Goal: Task Accomplishment & Management: Manage account settings

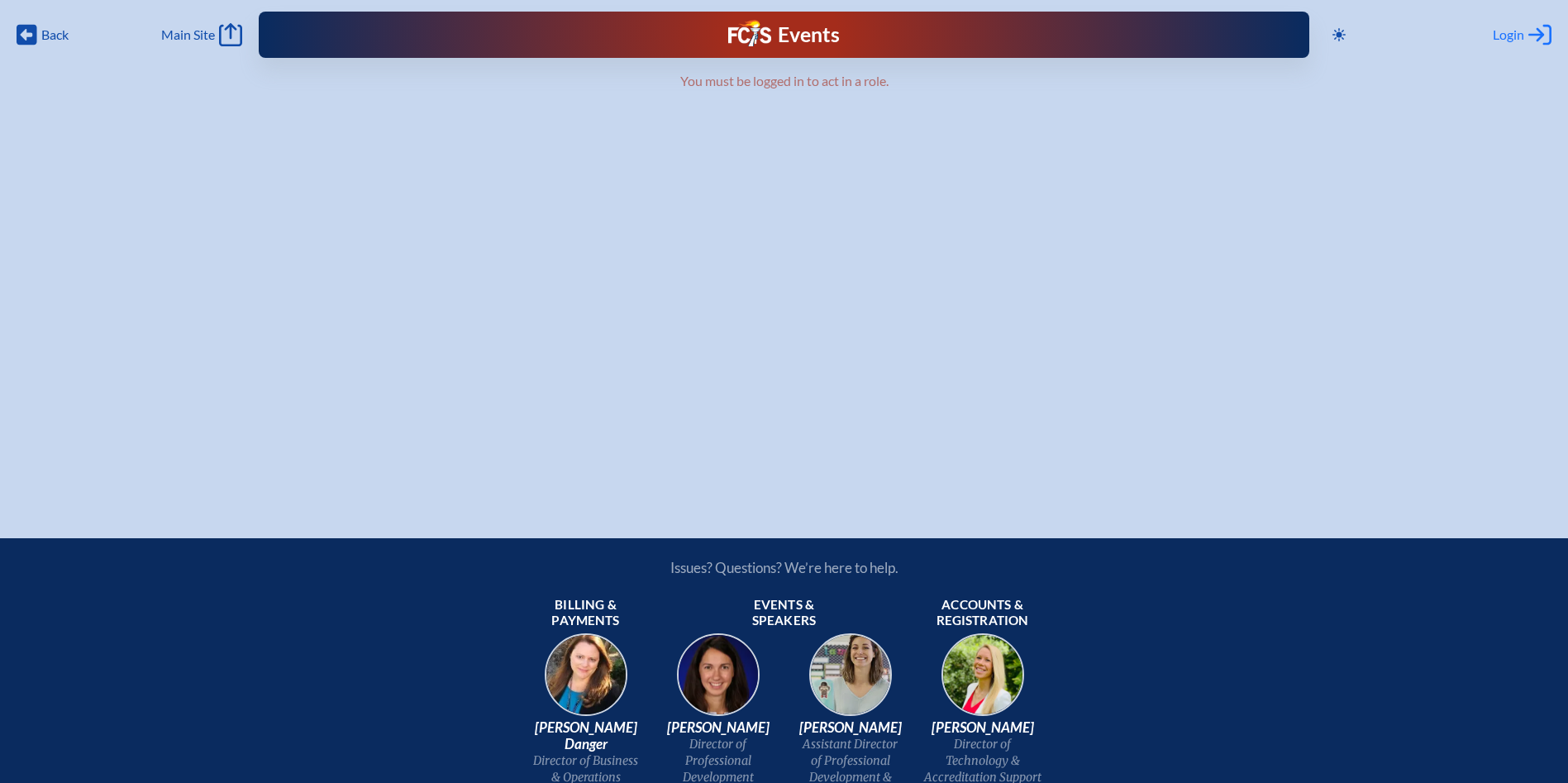
click at [1513, 38] on span "Login" at bounding box center [1508, 35] width 31 height 17
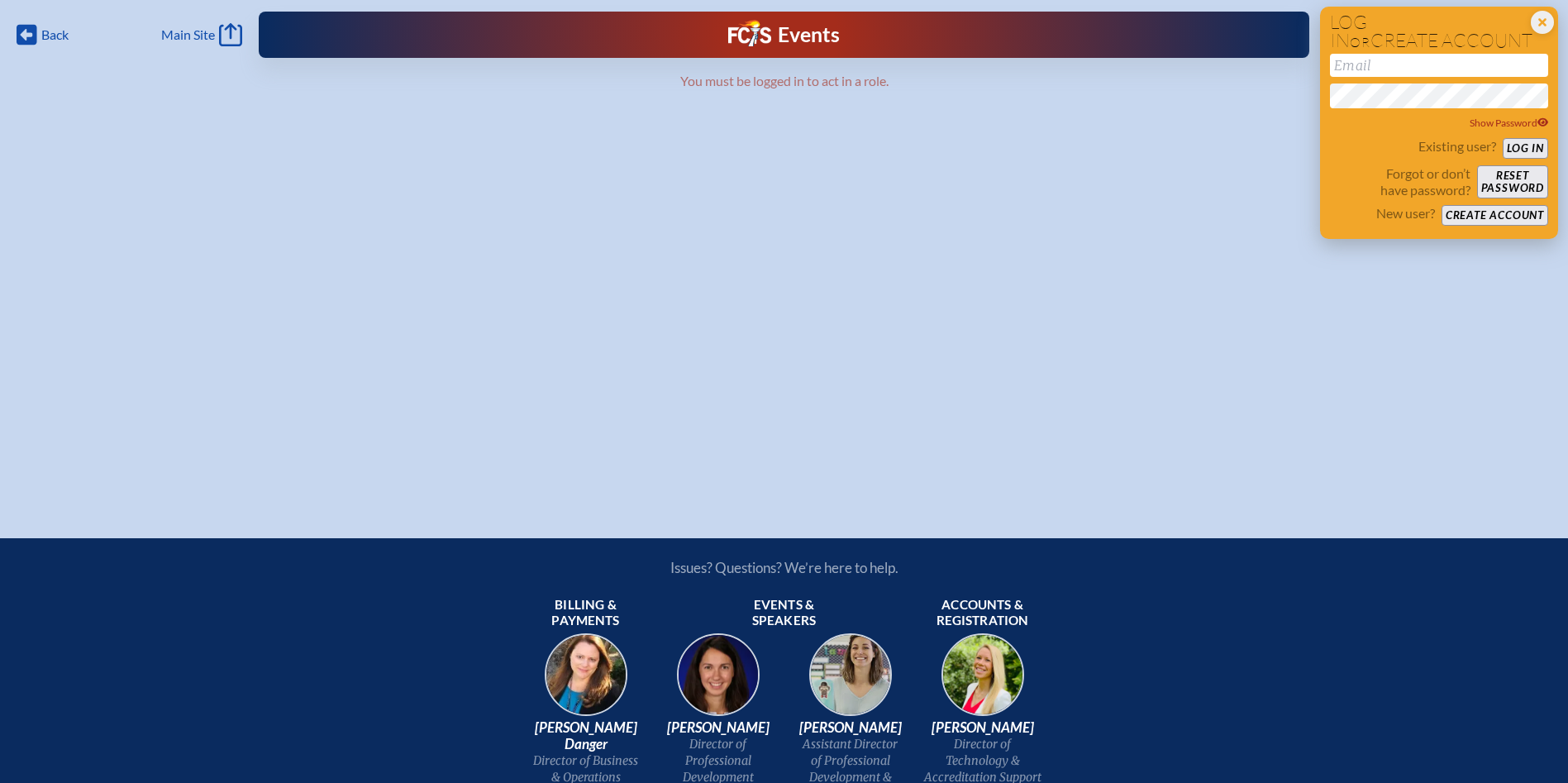
drag, startPoint x: 1513, startPoint y: 38, endPoint x: 1389, endPoint y: 73, distance: 128.8
click at [1389, 73] on input "email" at bounding box center [1439, 65] width 218 height 23
type input "talderman@rpds.com"
click at [1503, 138] on button "Log in" at bounding box center [1525, 148] width 46 height 21
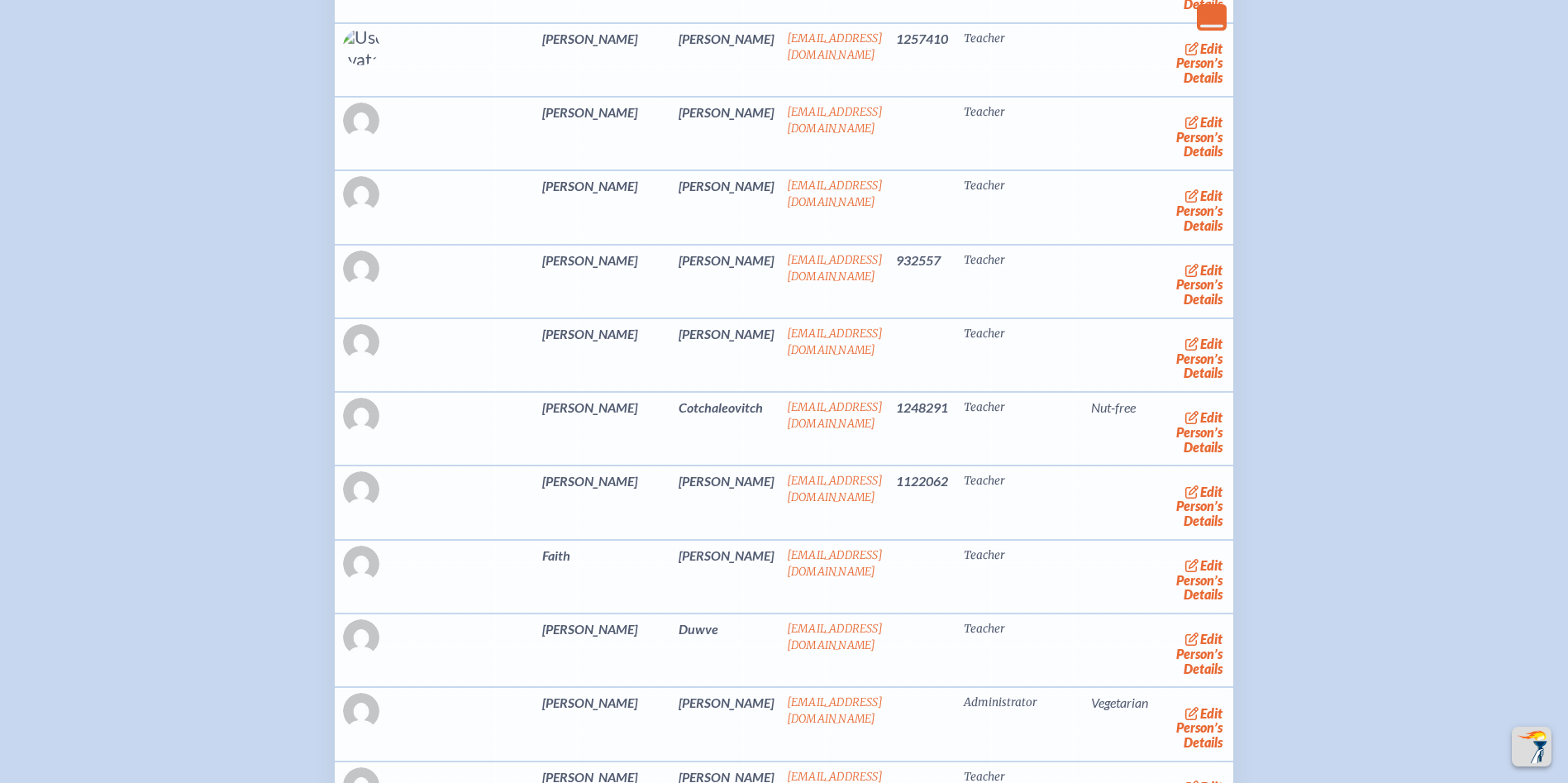
scroll to position [3388, 0]
click at [1172, 456] on link "edit Person’s Details" at bounding box center [1200, 430] width 55 height 52
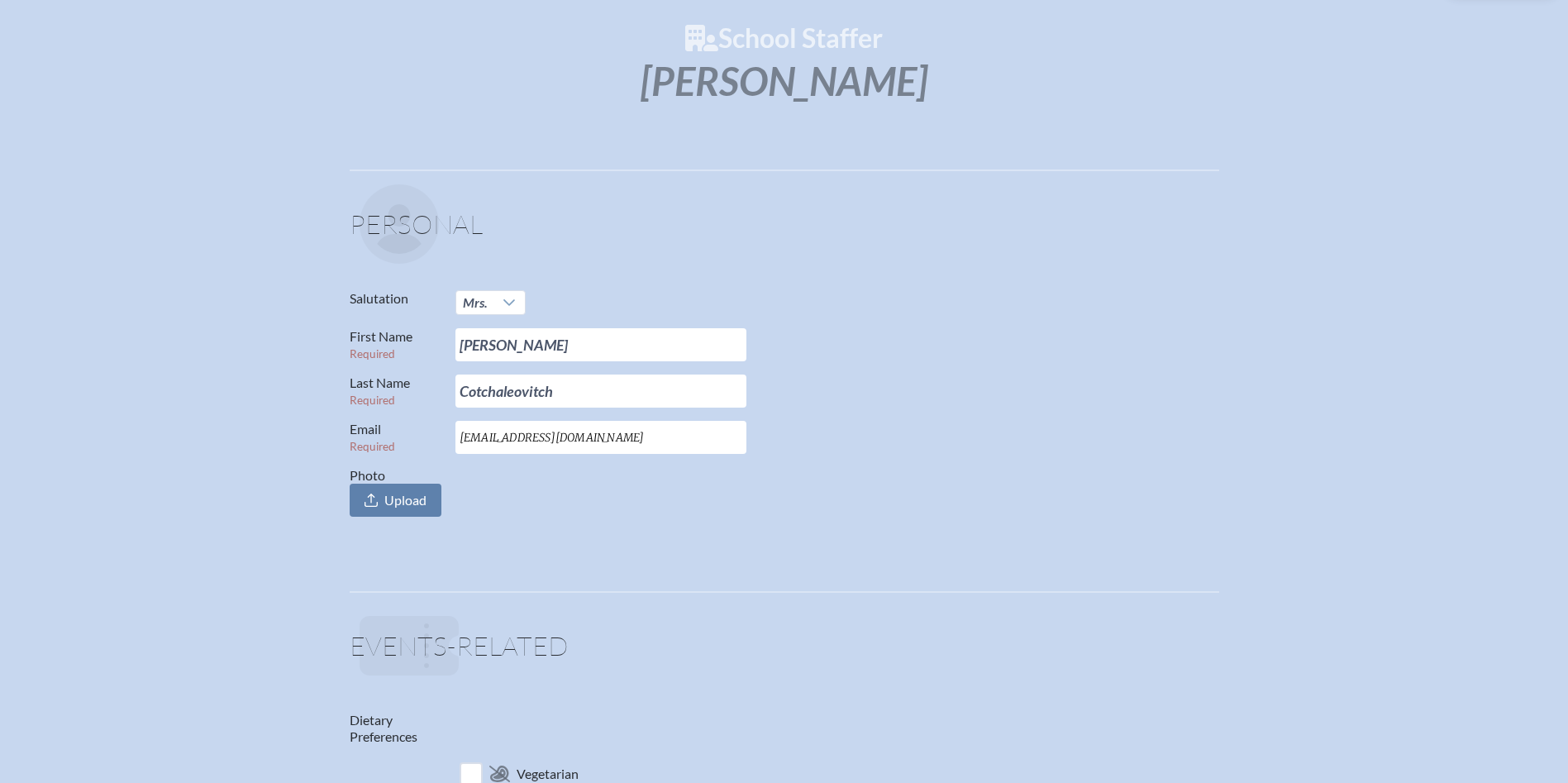
scroll to position [579, 0]
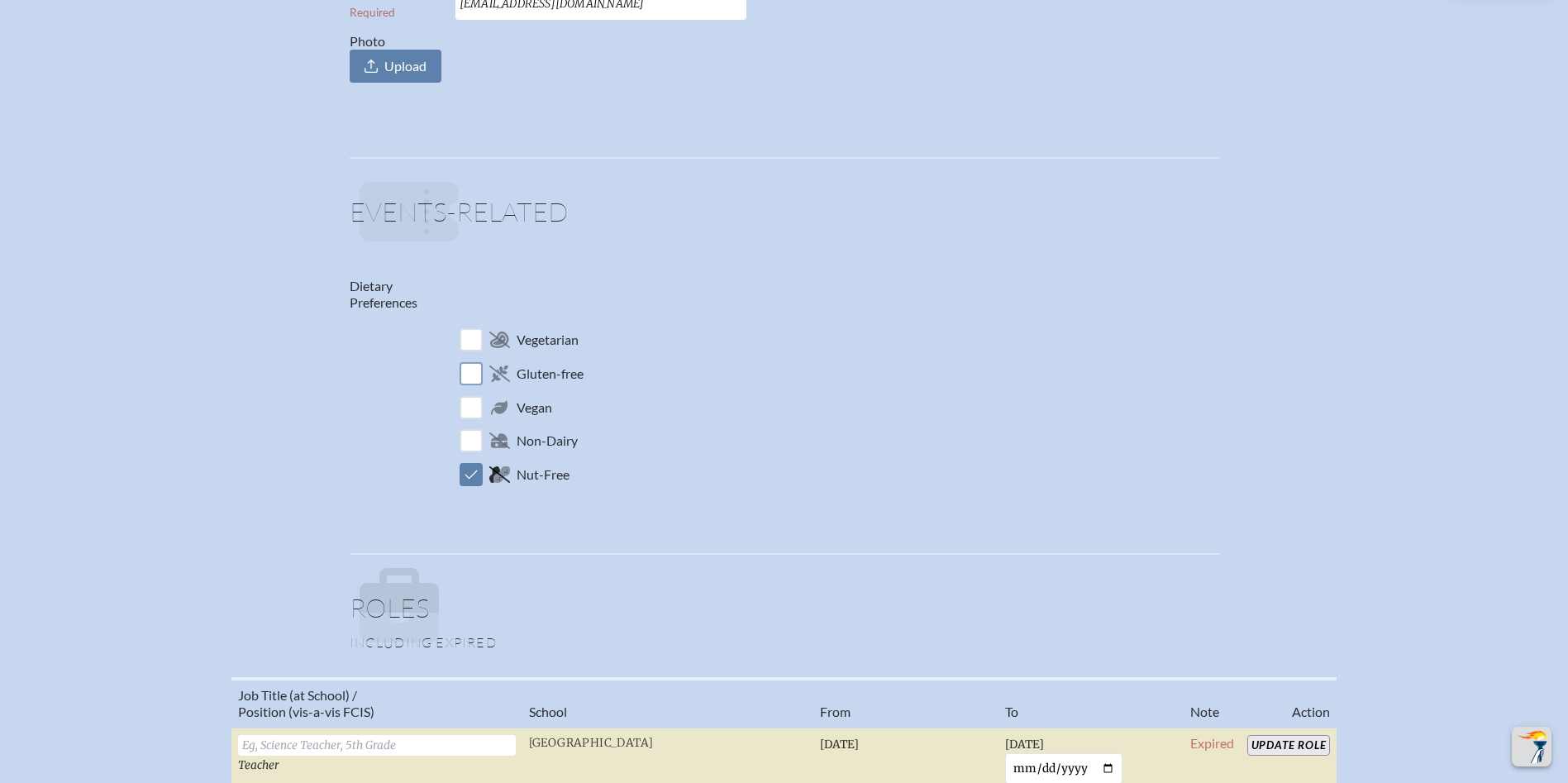
click at [471, 374] on input "checkbox" at bounding box center [471, 373] width 29 height 29
checkbox input "true"
click at [465, 475] on input "checkbox" at bounding box center [471, 474] width 29 height 29
checkbox input "false"
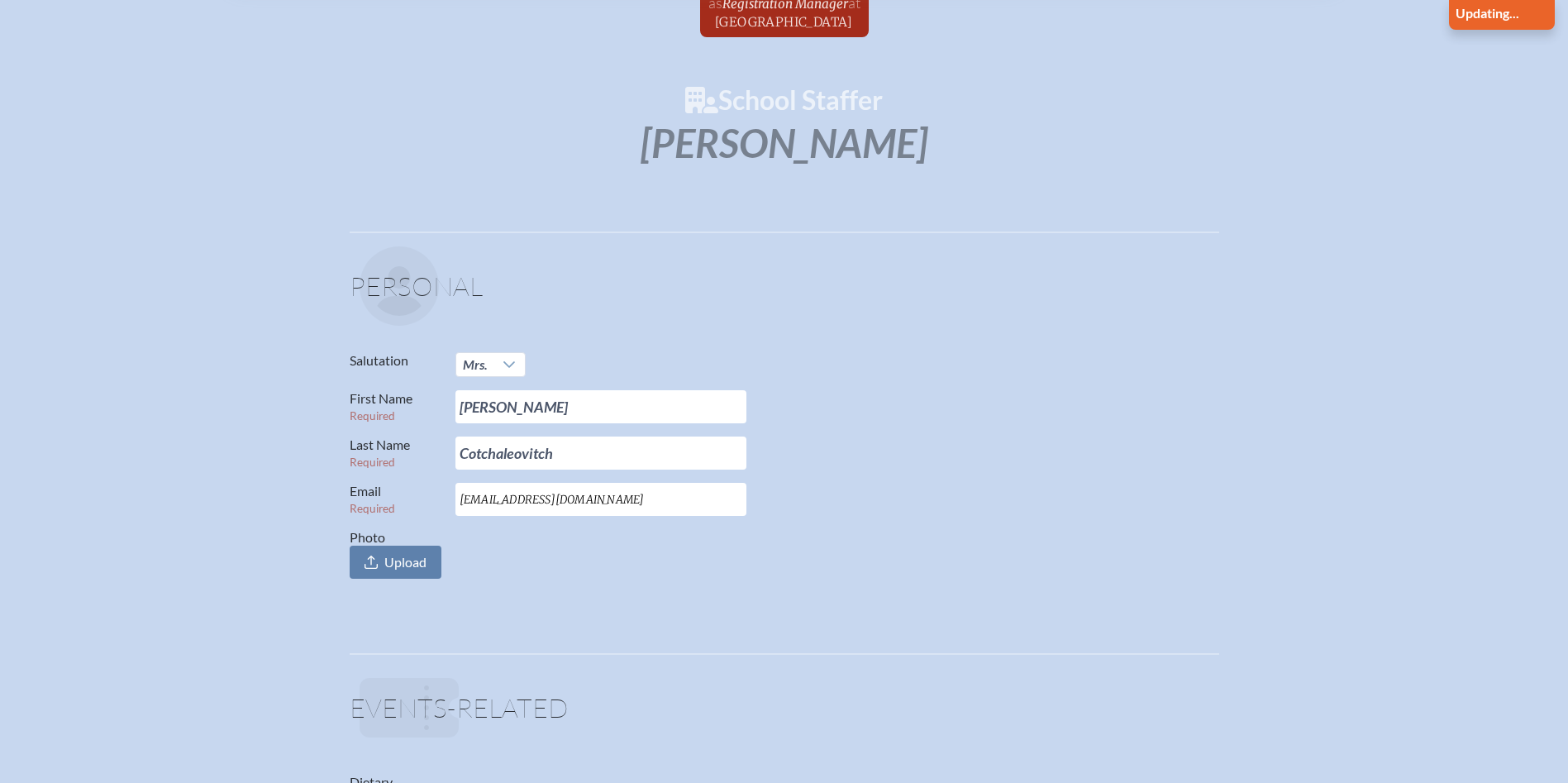
scroll to position [0, 0]
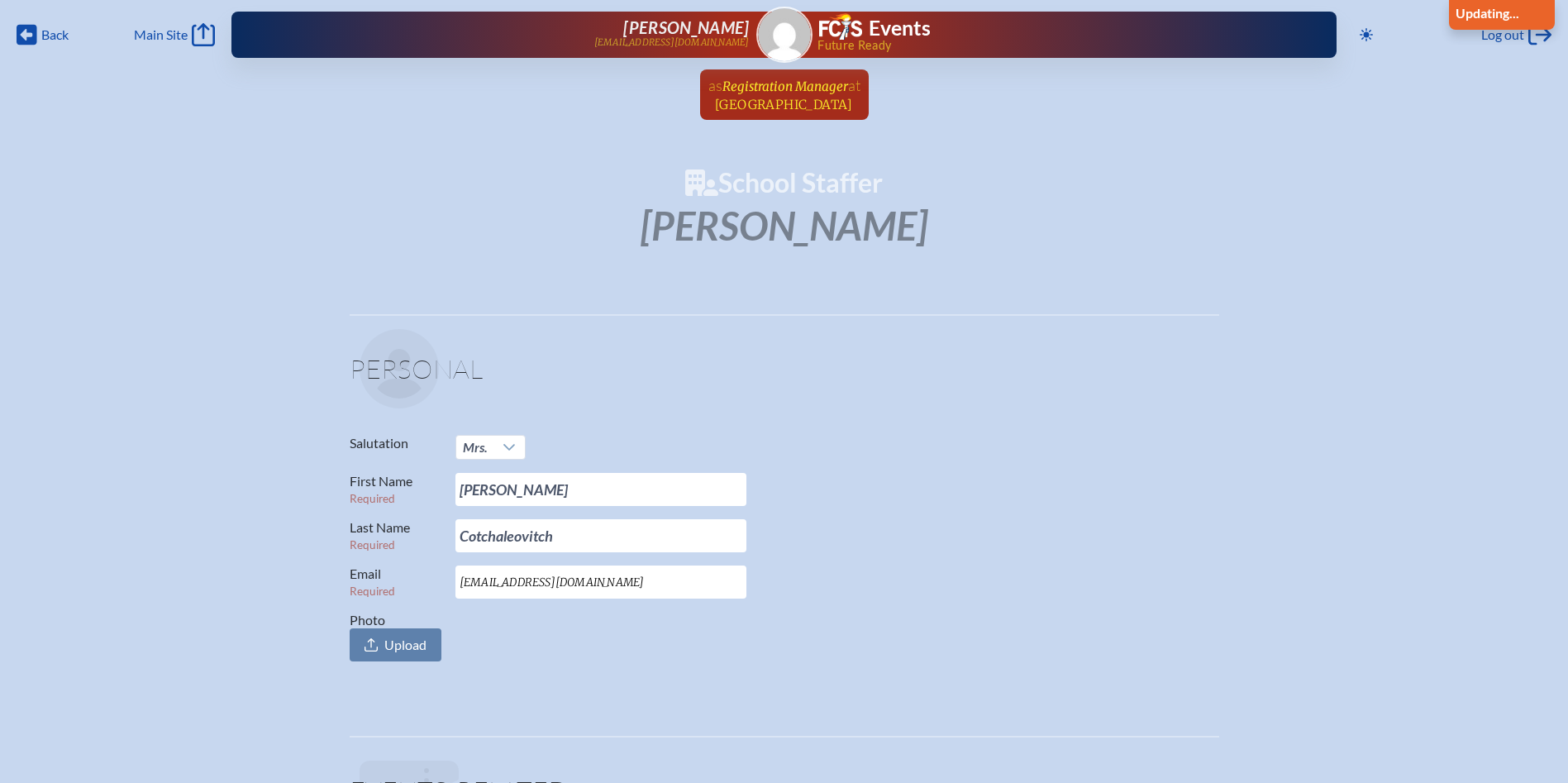
click at [792, 84] on span "Registration Manager" at bounding box center [785, 87] width 126 height 16
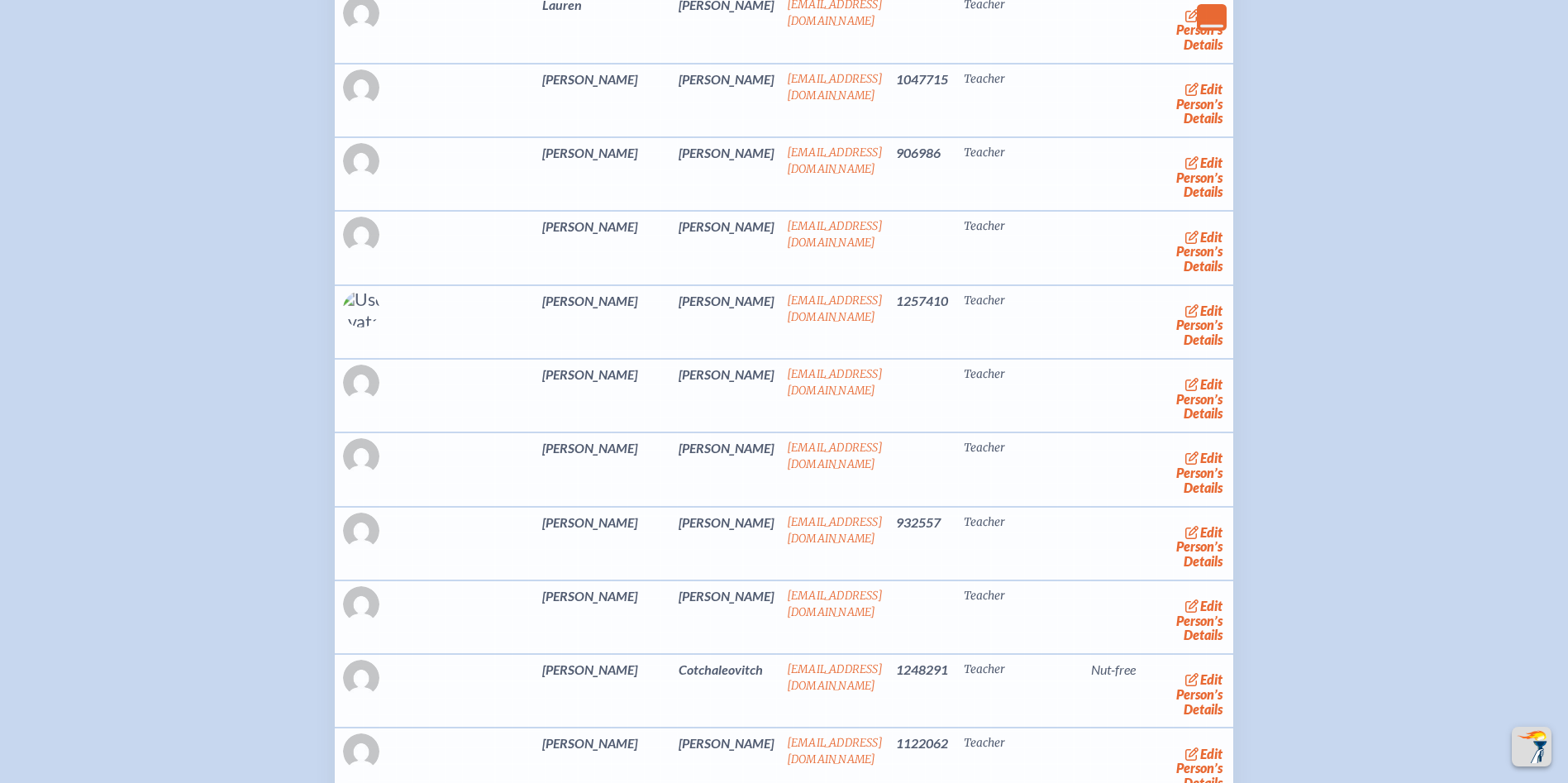
scroll to position [3471, 0]
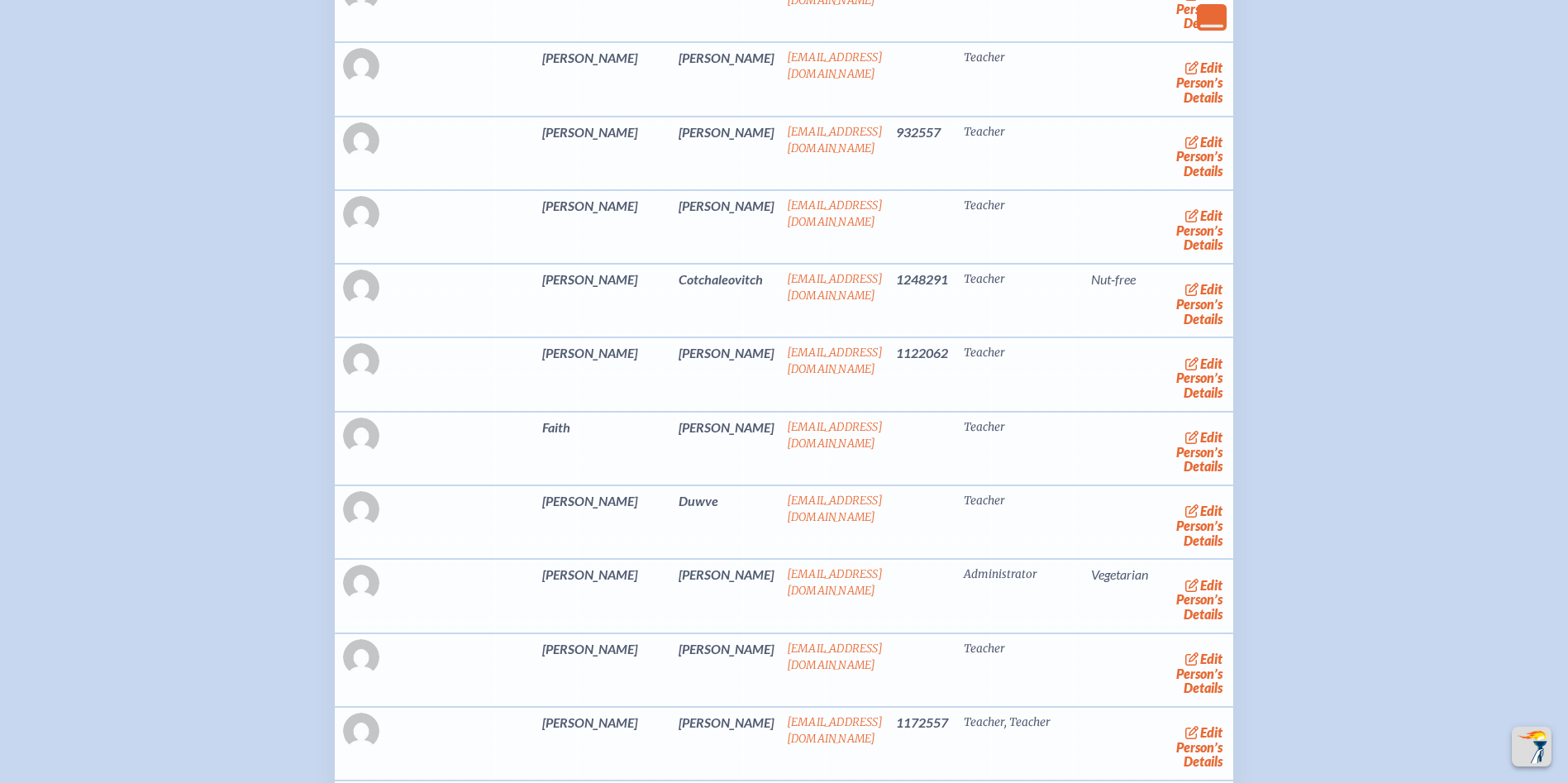
click at [1172, 329] on link "edit Person’s Details" at bounding box center [1200, 304] width 55 height 52
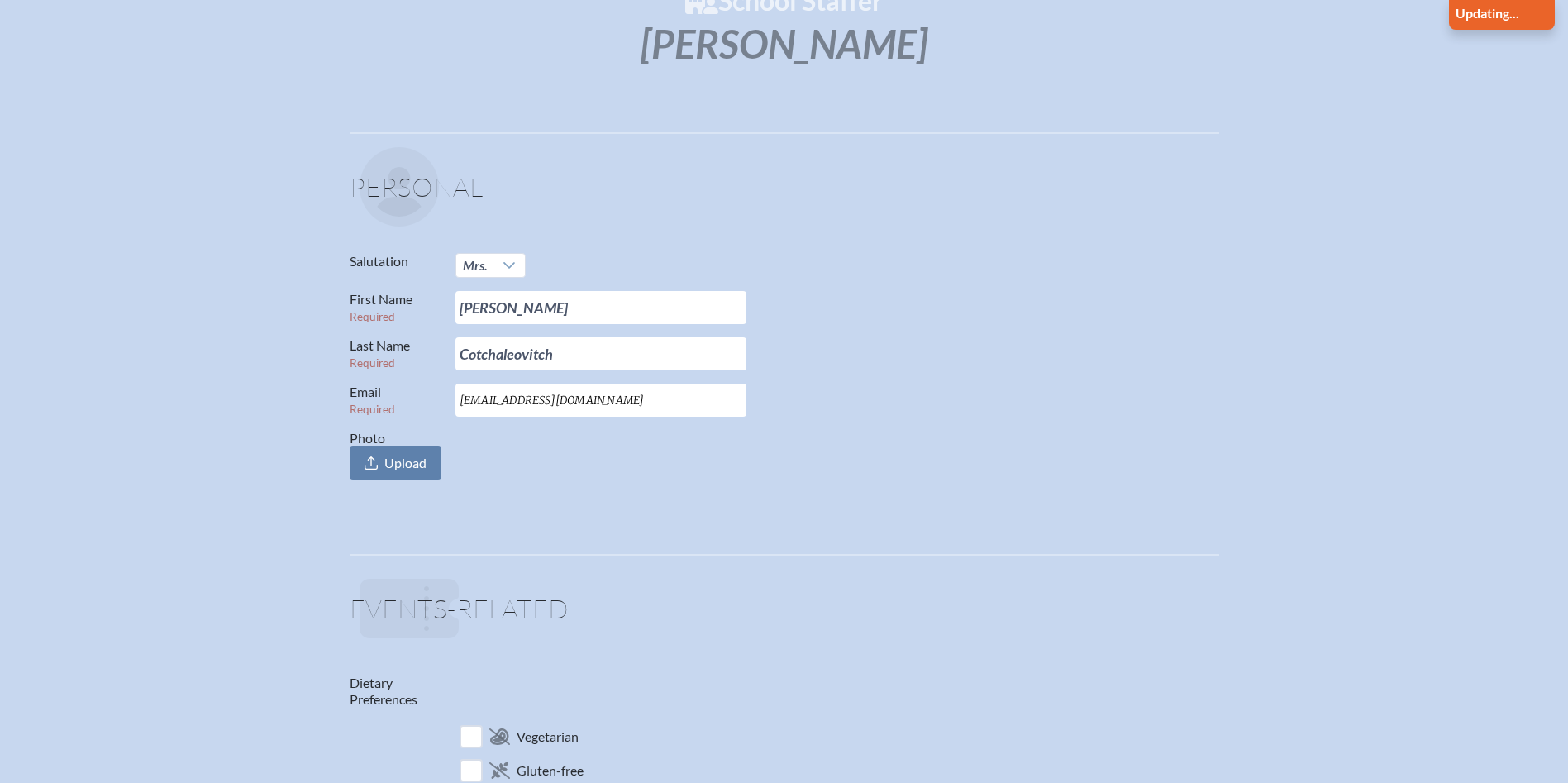
scroll to position [496, 0]
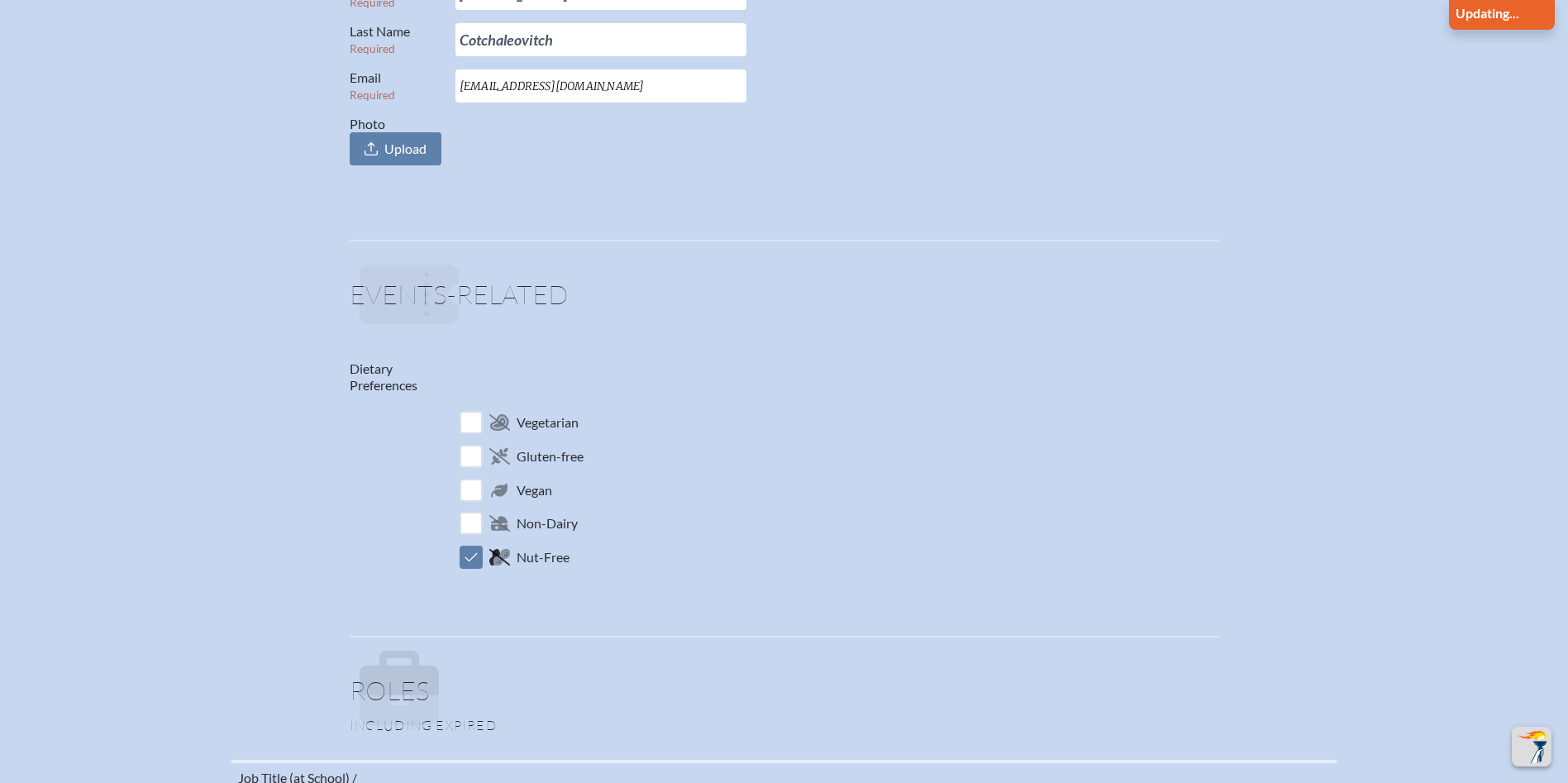
drag, startPoint x: 461, startPoint y: 557, endPoint x: 1020, endPoint y: 488, distance: 563.2
click at [466, 555] on input "checkbox" at bounding box center [471, 556] width 29 height 29
checkbox input "false"
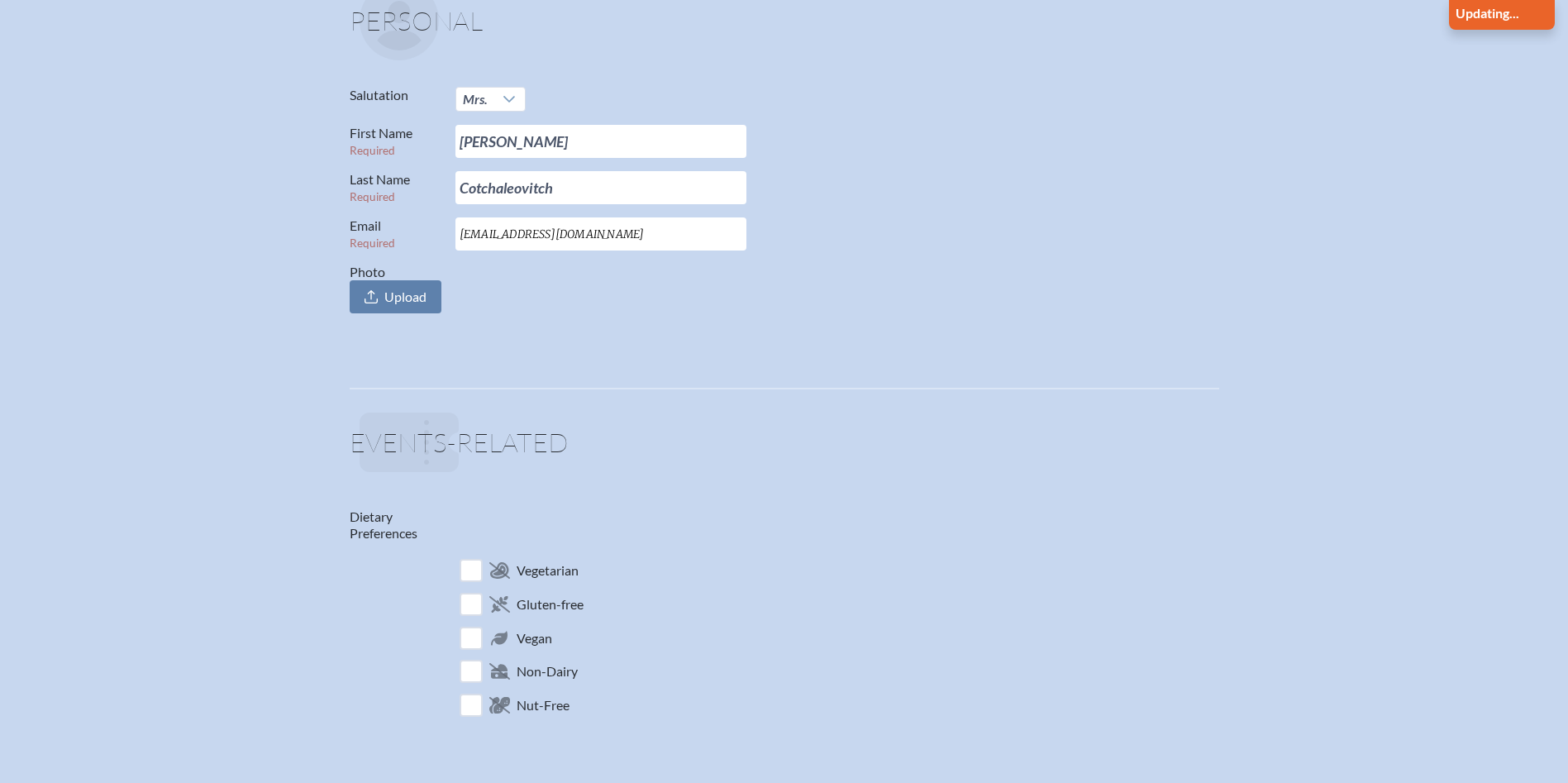
scroll to position [0, 0]
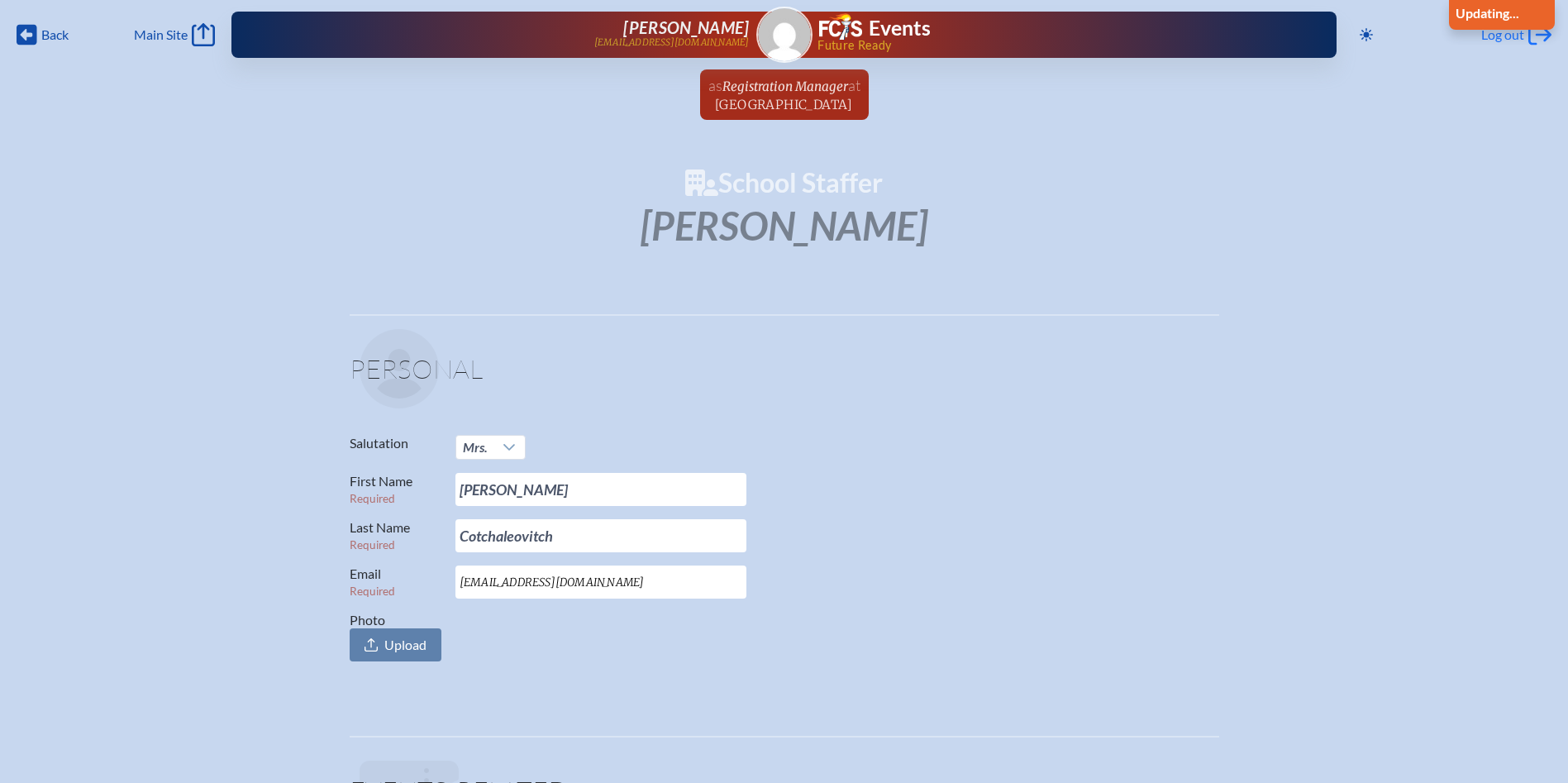
click at [1499, 35] on span "Log out" at bounding box center [1503, 35] width 43 height 17
